Goal: Information Seeking & Learning: Check status

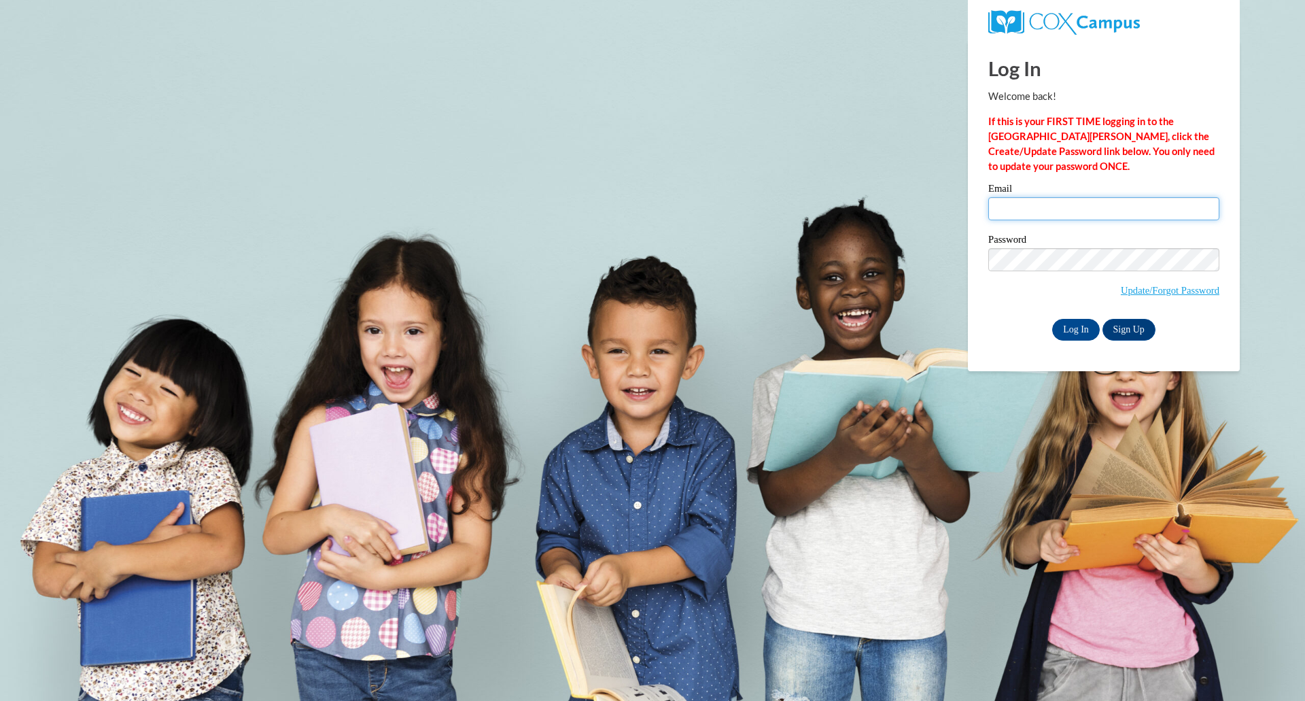
click at [1014, 205] on input "Email" at bounding box center [1103, 208] width 231 height 23
type input "malorie.williams@student.thomasu.edu"
click at [1076, 335] on input "Log In" at bounding box center [1076, 330] width 48 height 22
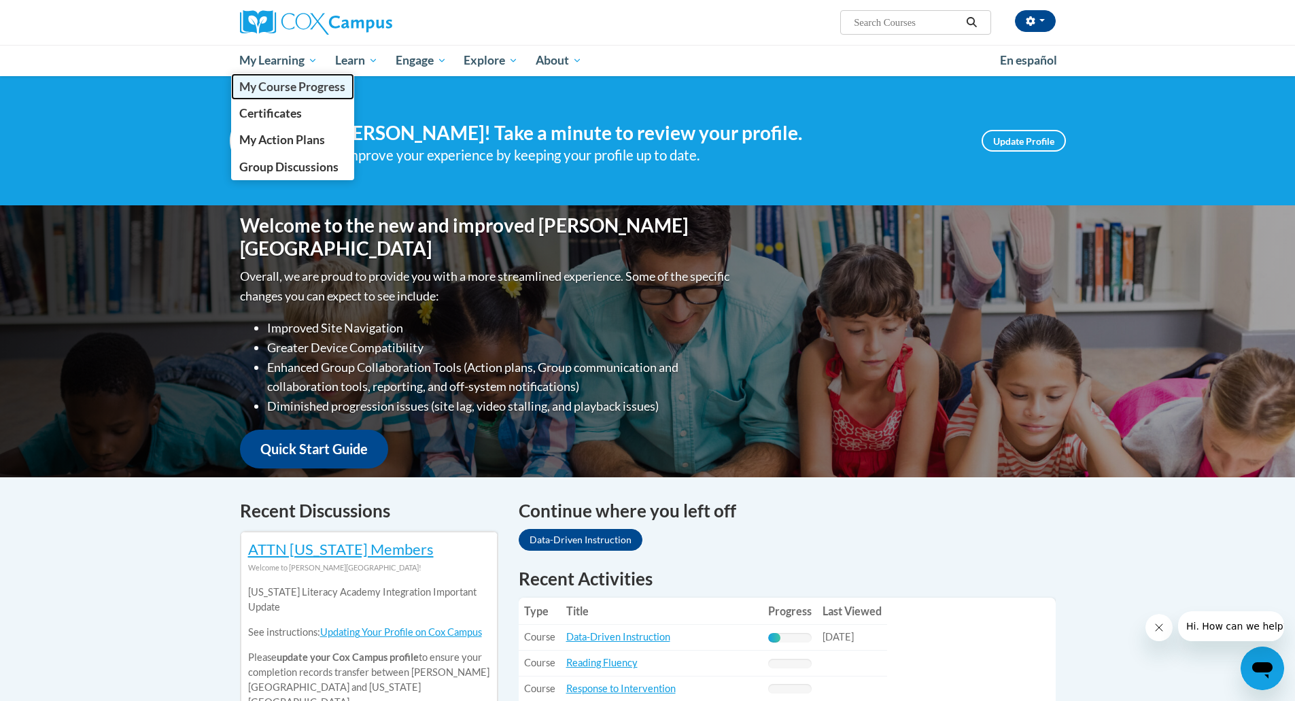
click at [281, 87] on span "My Course Progress" at bounding box center [292, 87] width 106 height 14
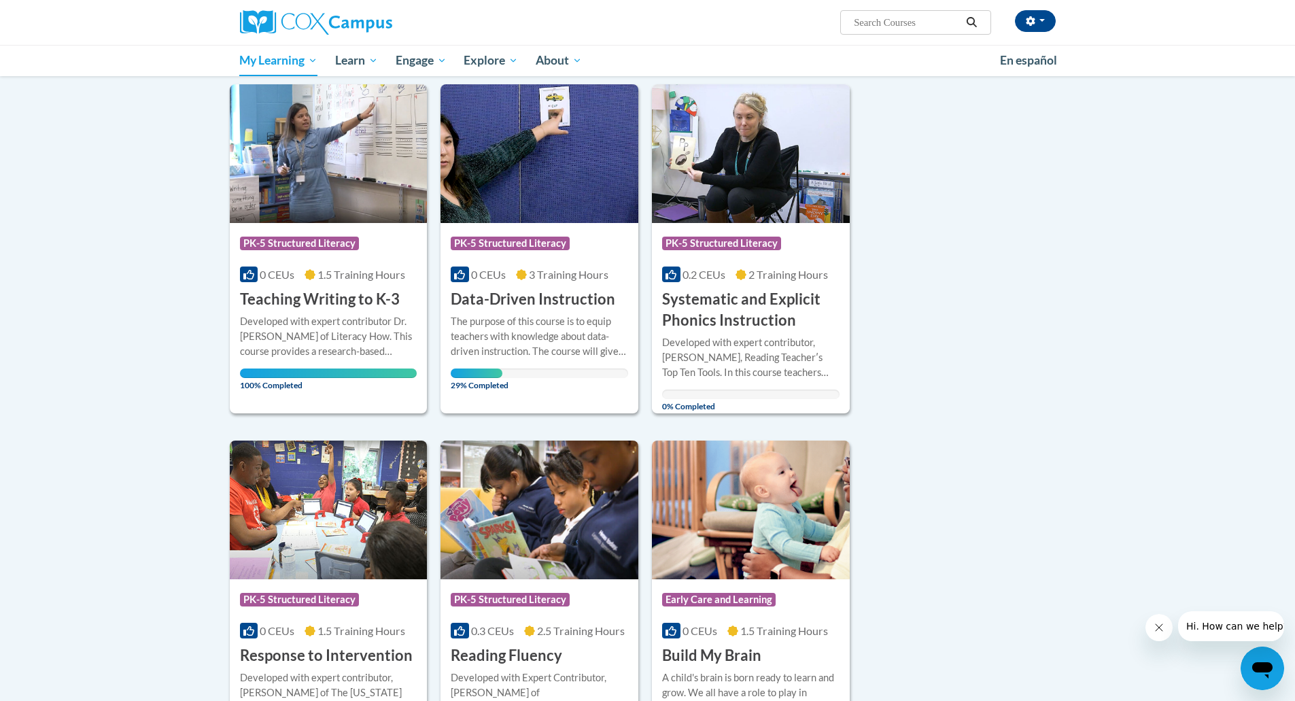
scroll to position [135, 0]
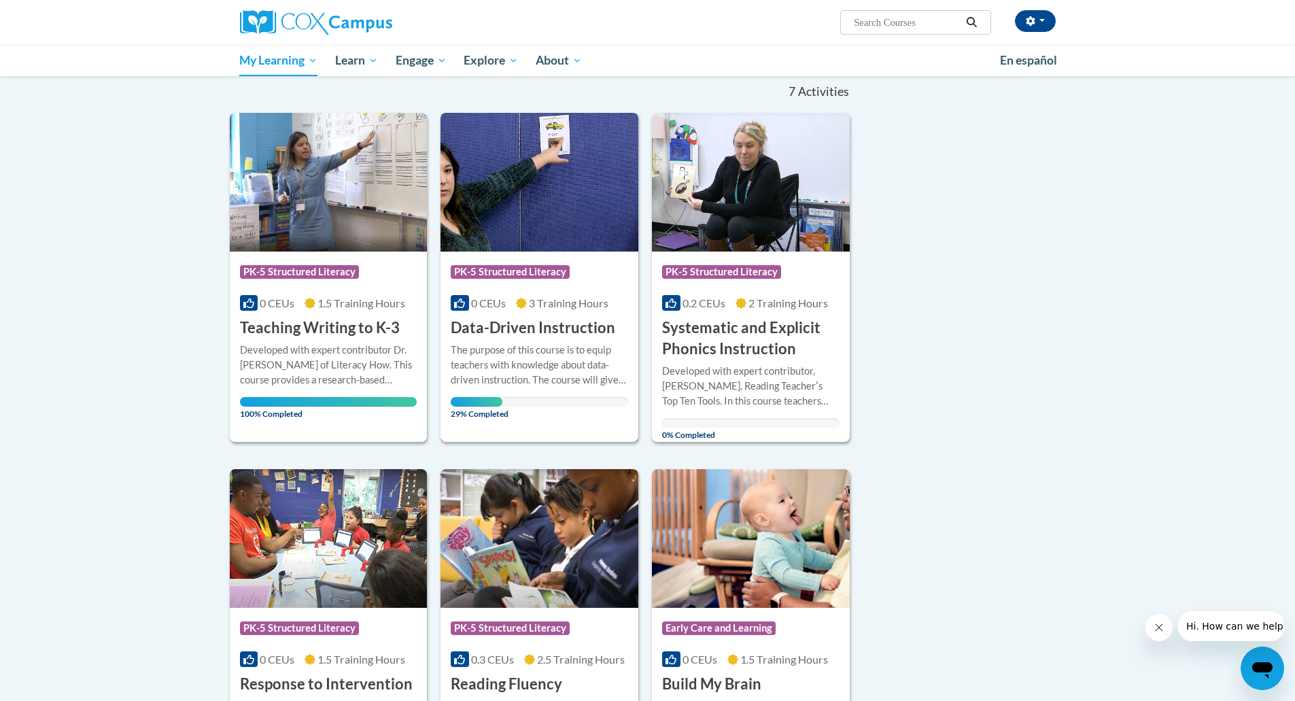
click at [531, 215] on img at bounding box center [539, 182] width 198 height 139
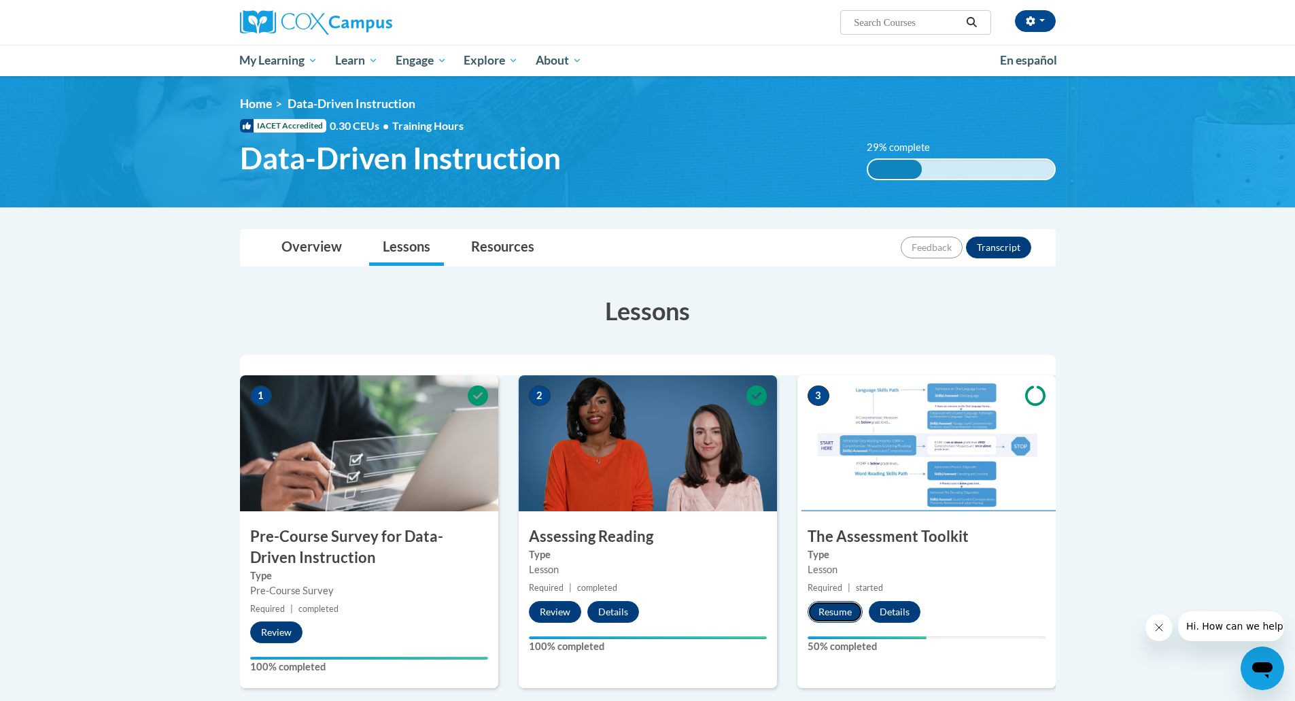
click at [845, 611] on button "Resume" at bounding box center [834, 612] width 55 height 22
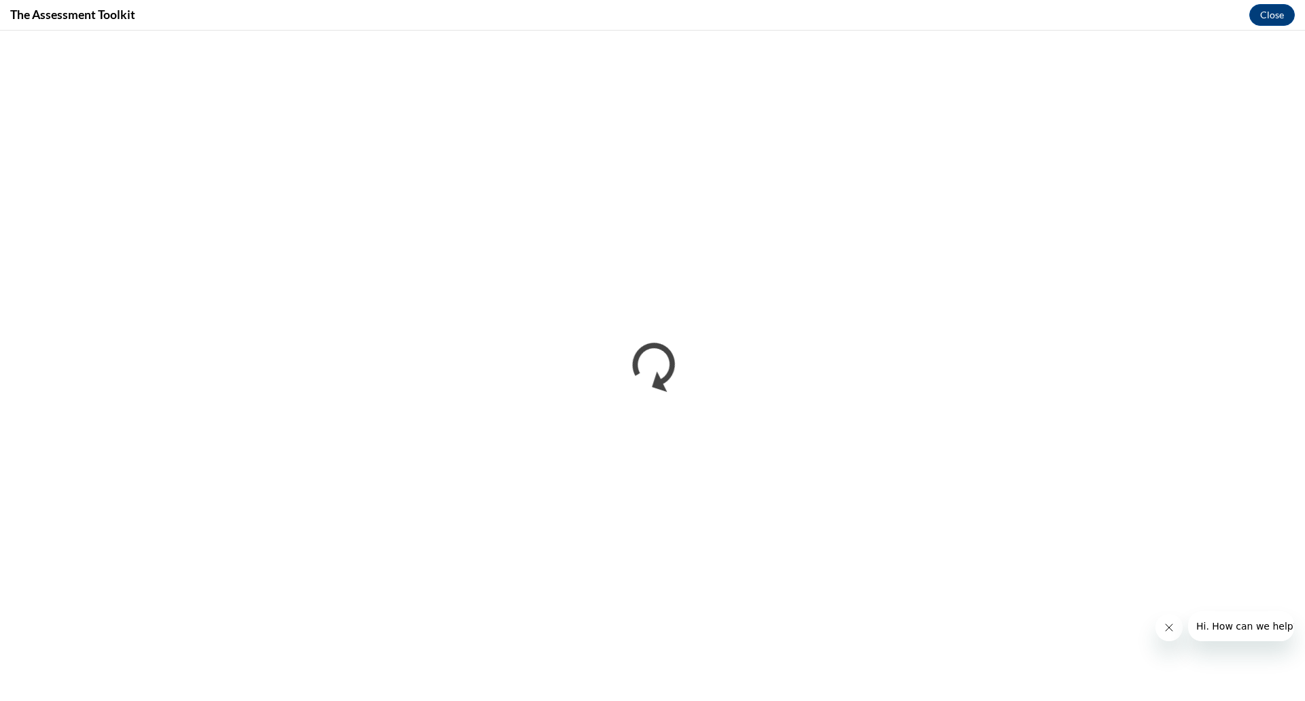
click at [1158, 630] on button "Close message from company" at bounding box center [1168, 627] width 27 height 27
